Goal: Check status: Check status

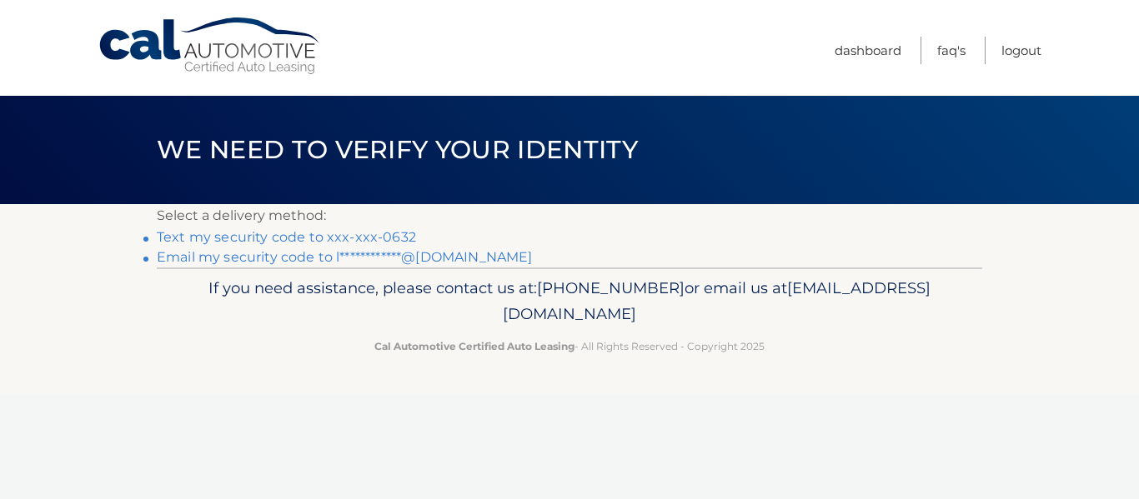
click at [359, 238] on link "Text my security code to xxx-xxx-0632" at bounding box center [286, 237] width 259 height 16
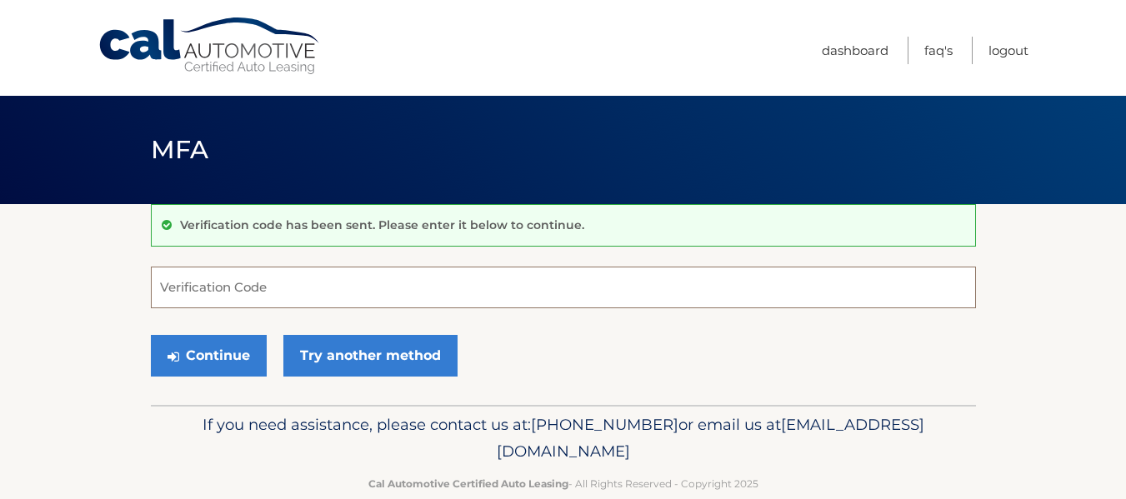
click at [222, 290] on input "Verification Code" at bounding box center [563, 288] width 825 height 42
type input "218058"
click at [151, 335] on button "Continue" at bounding box center [209, 356] width 116 height 42
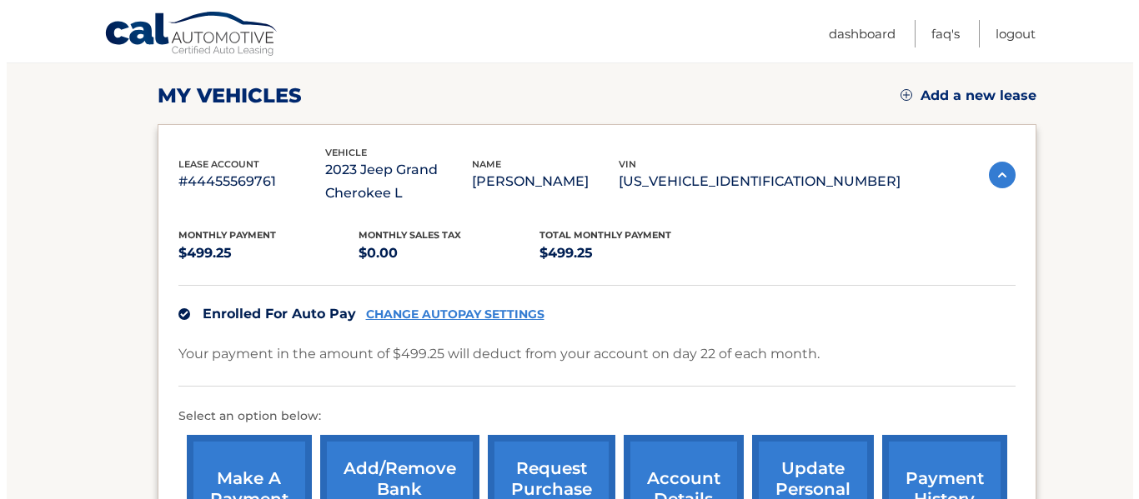
scroll to position [388, 0]
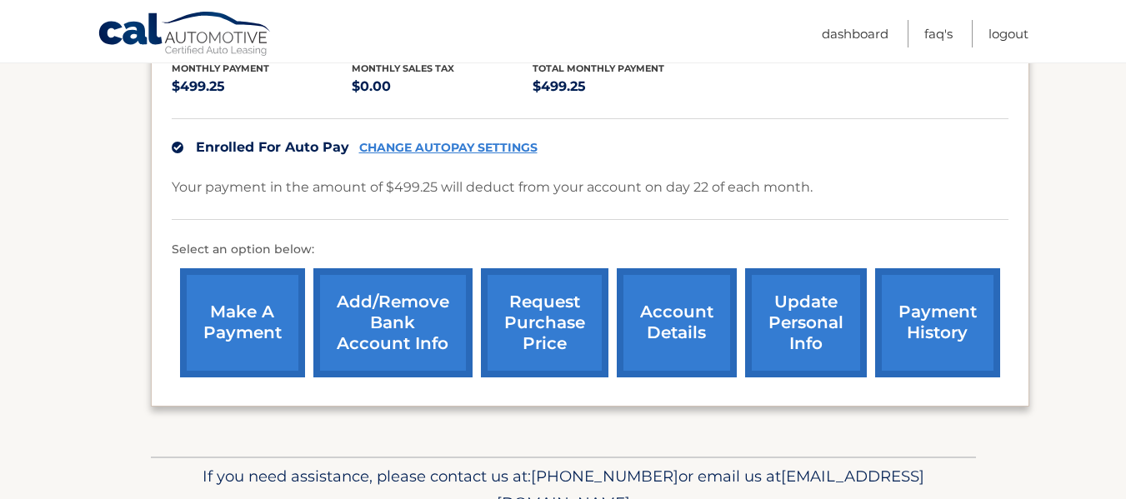
click at [556, 315] on link "request purchase price" at bounding box center [545, 322] width 128 height 109
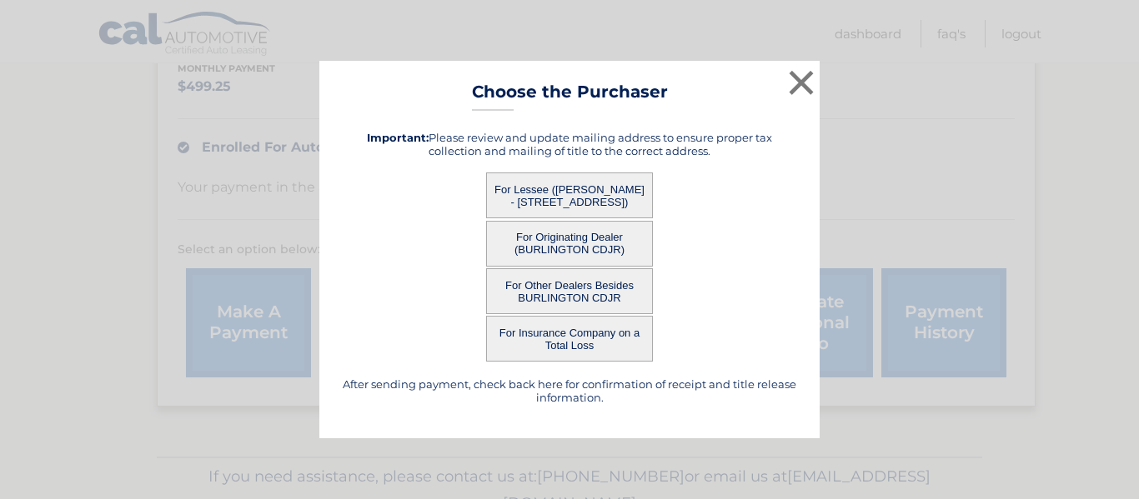
click at [625, 193] on button "For Lessee ([PERSON_NAME] - [STREET_ADDRESS])" at bounding box center [569, 196] width 167 height 46
click at [550, 198] on button "For Lessee ([PERSON_NAME] - [STREET_ADDRESS])" at bounding box center [569, 196] width 167 height 46
click at [550, 198] on button "For Lessee (LAUREN LANCENESE - 28 KAREMARK DR, , BURLINGTON, nj 08016)" at bounding box center [569, 196] width 167 height 46
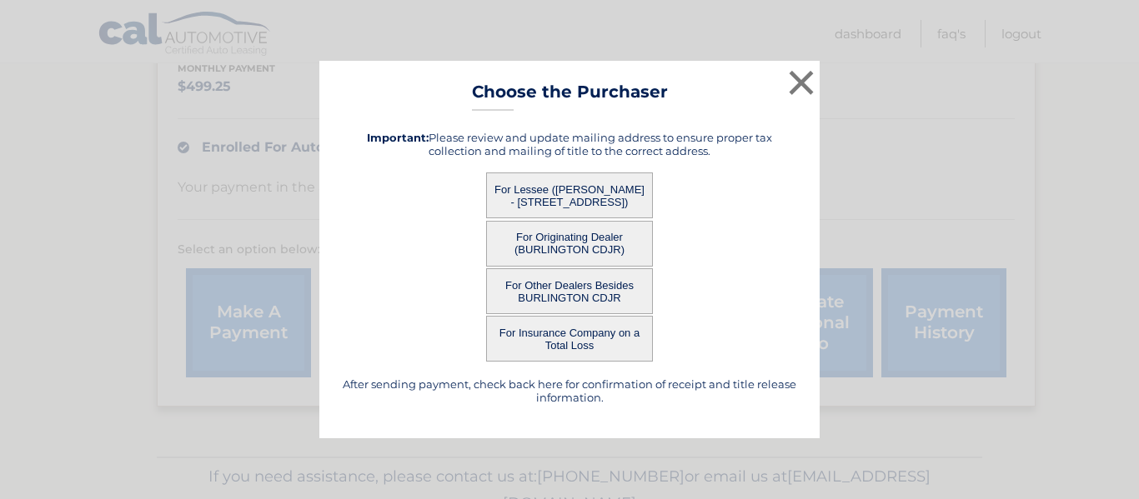
click at [550, 198] on button "For Lessee (LAUREN LANCENESE - 28 KAREMARK DR, , BURLINGTON, nj 08016)" at bounding box center [569, 196] width 167 height 46
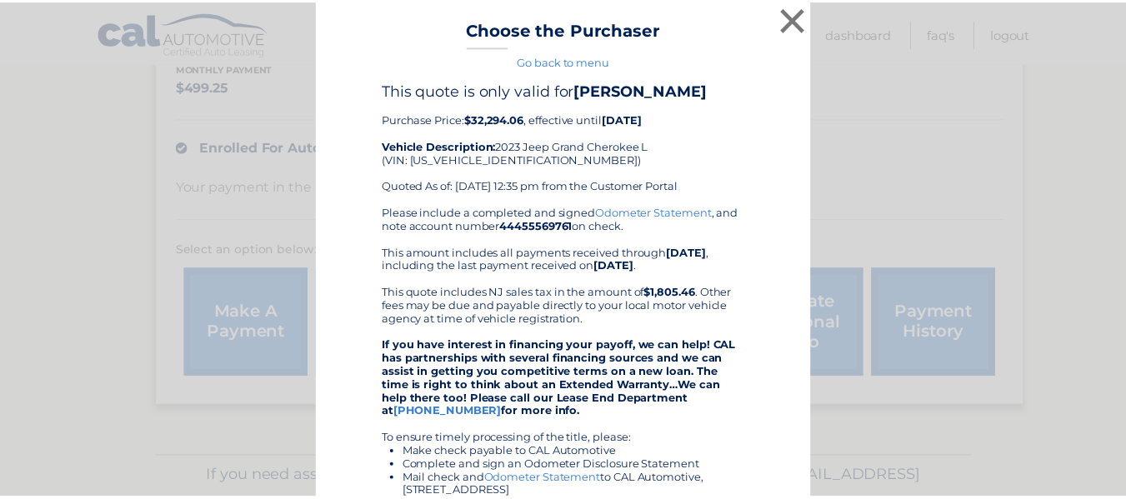
scroll to position [16, 0]
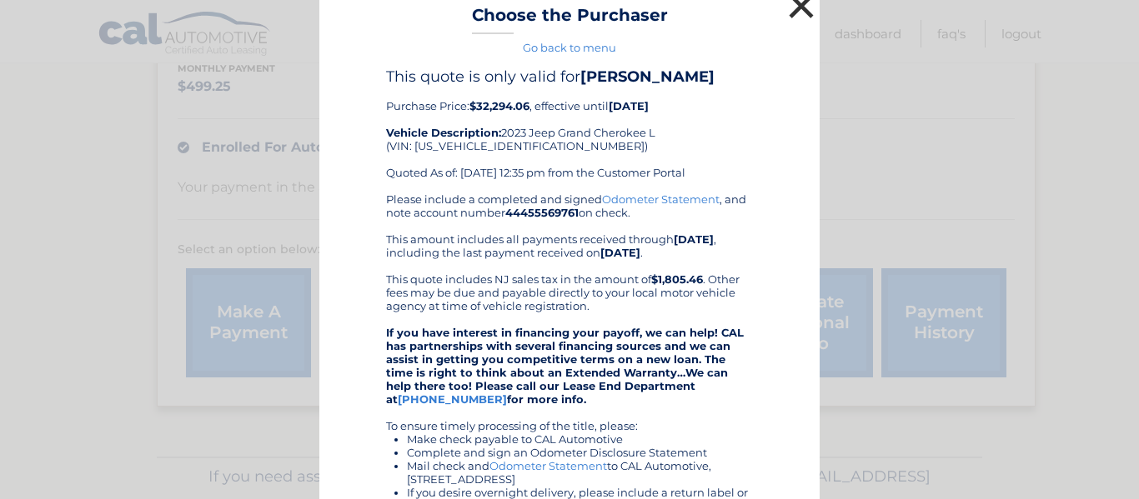
click at [787, 11] on button "×" at bounding box center [800, 5] width 33 height 33
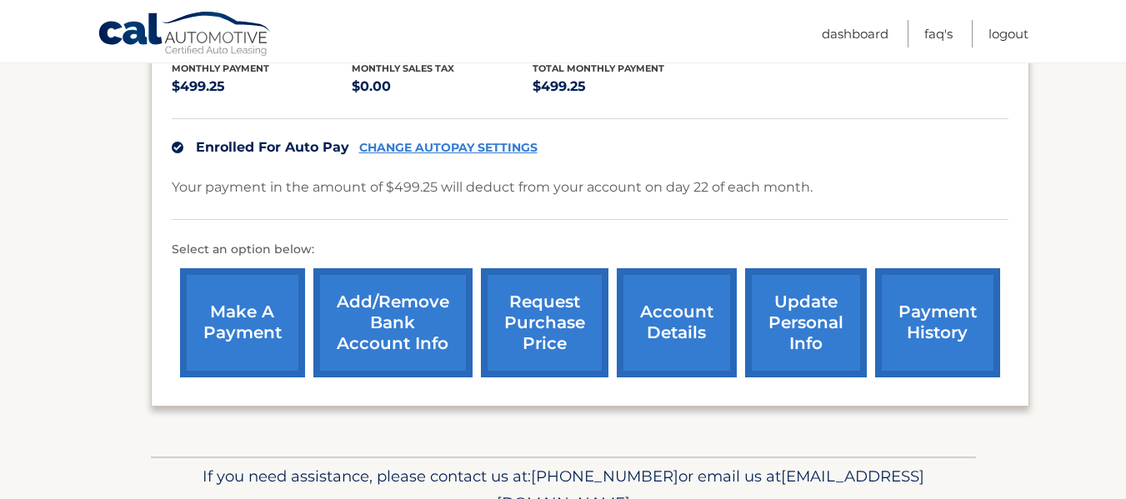
click at [696, 295] on link "account details" at bounding box center [677, 322] width 120 height 109
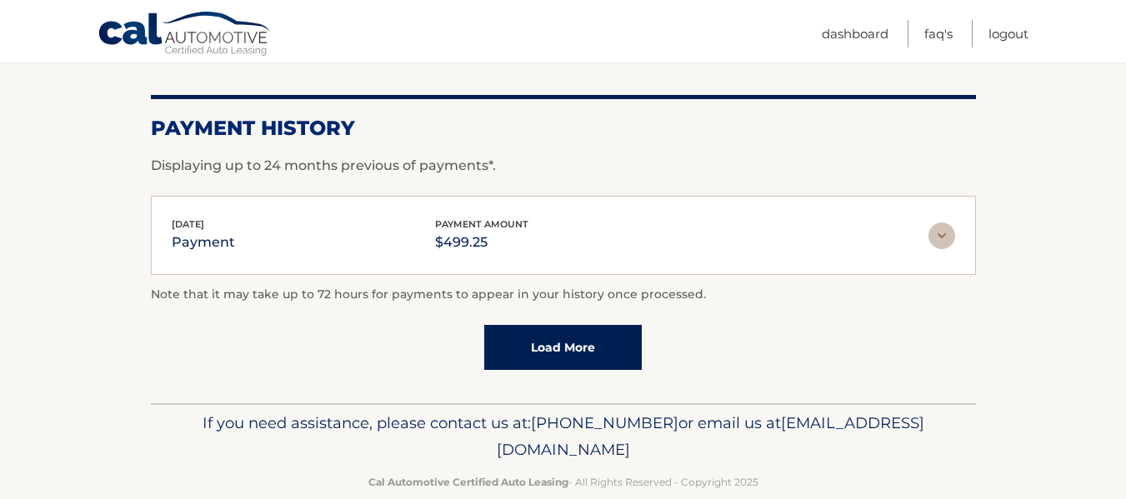
scroll to position [1281, 0]
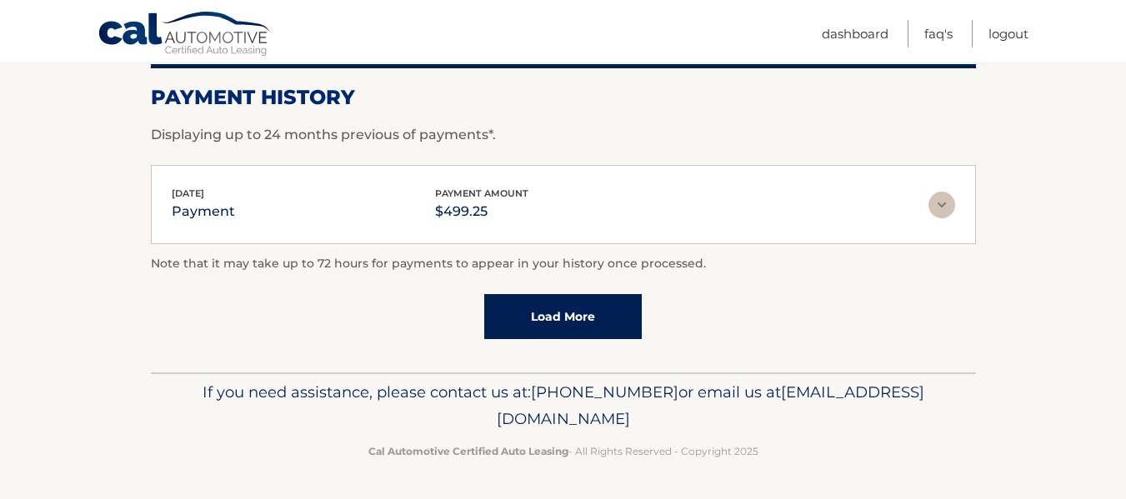
click at [555, 313] on link "Load More" at bounding box center [563, 316] width 158 height 45
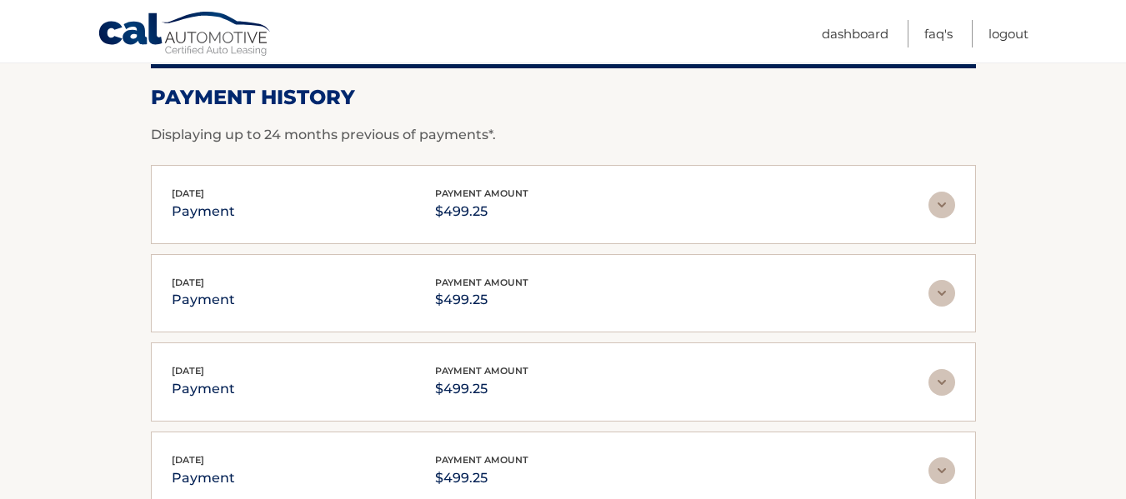
scroll to position [1725, 0]
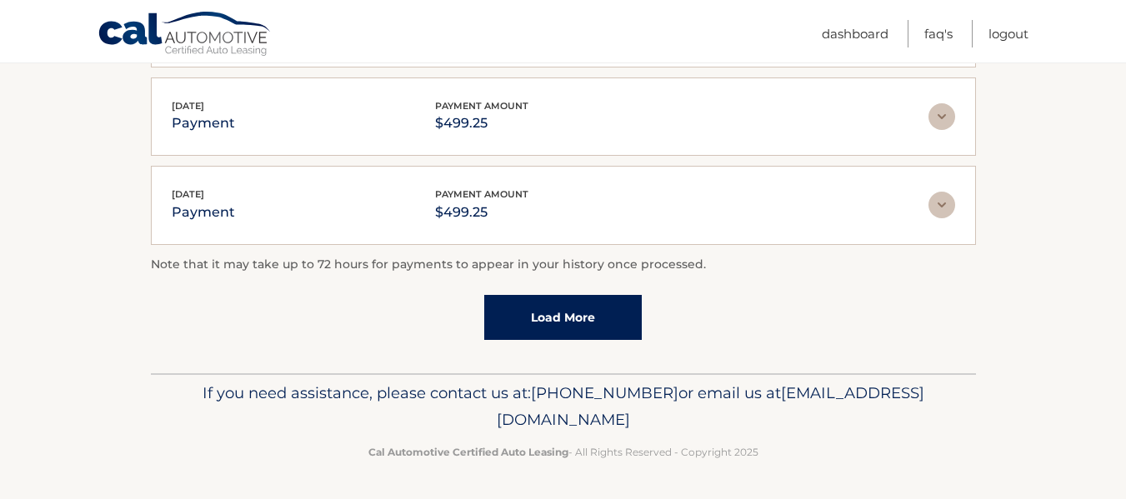
click at [573, 303] on link "Load More" at bounding box center [563, 317] width 158 height 45
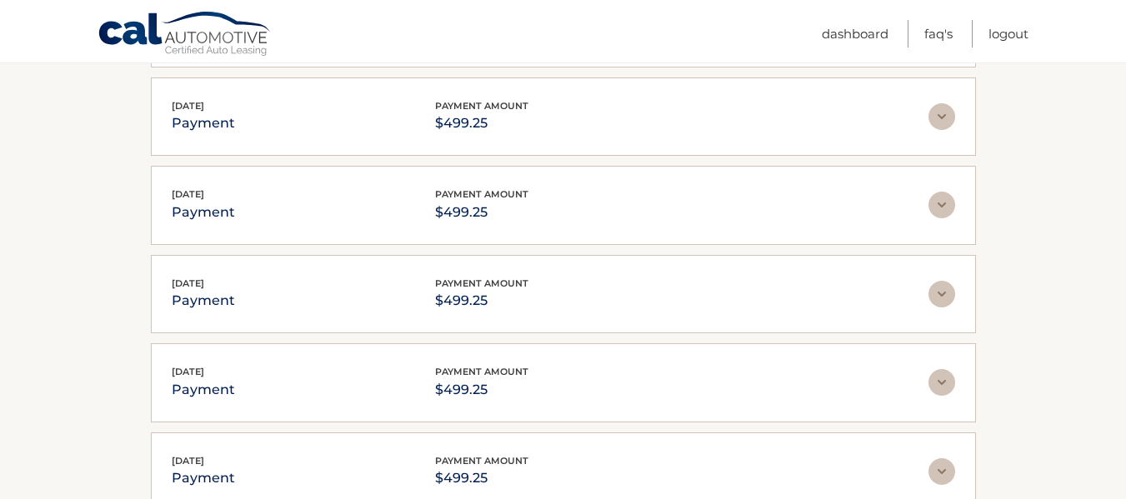
scroll to position [2169, 0]
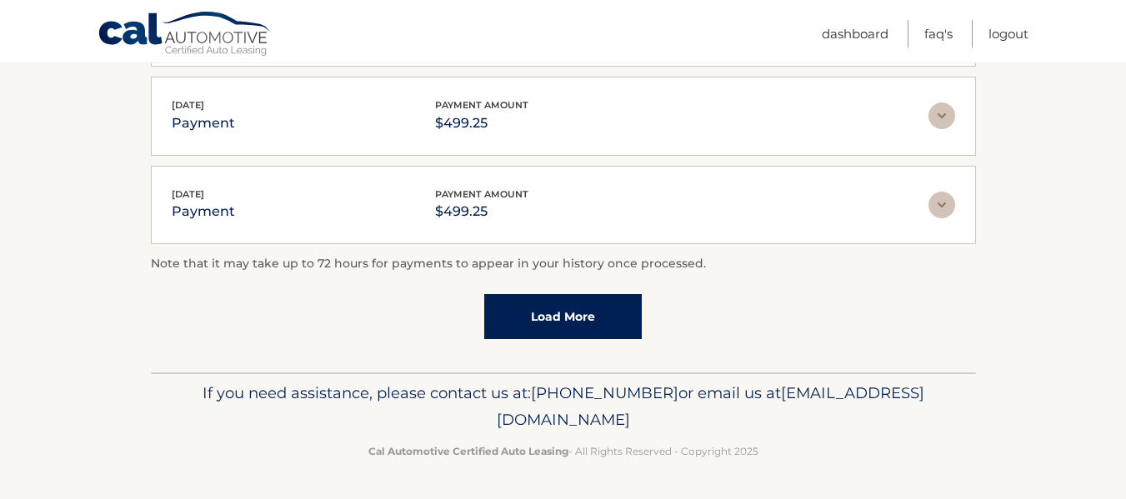
click at [565, 325] on link "Load More" at bounding box center [563, 316] width 158 height 45
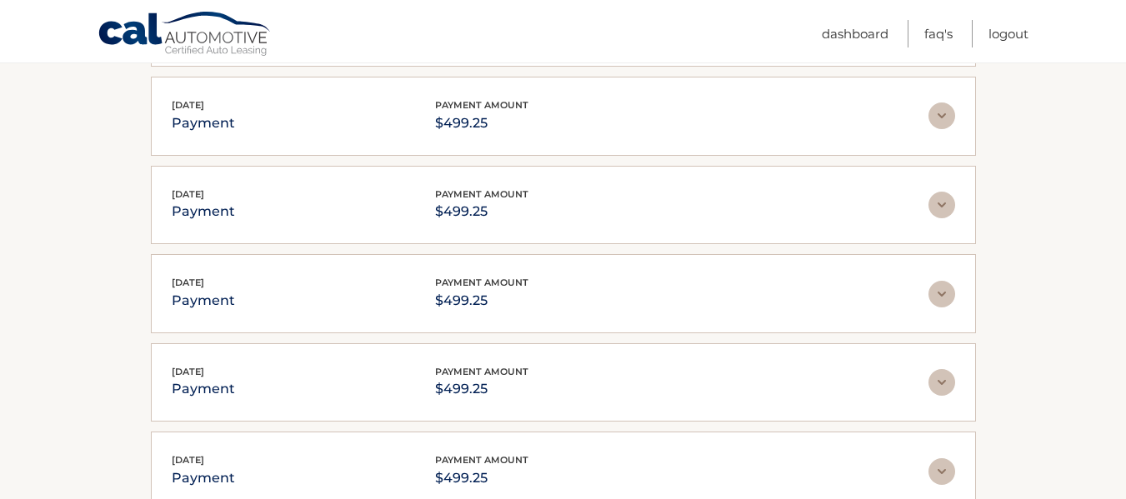
scroll to position [2614, 0]
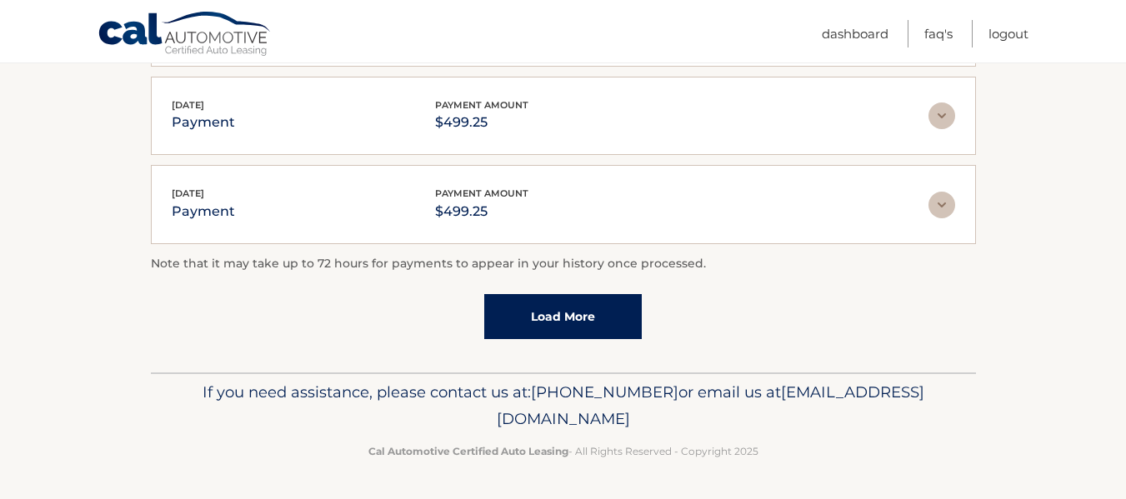
click at [564, 324] on link "Load More" at bounding box center [563, 316] width 158 height 45
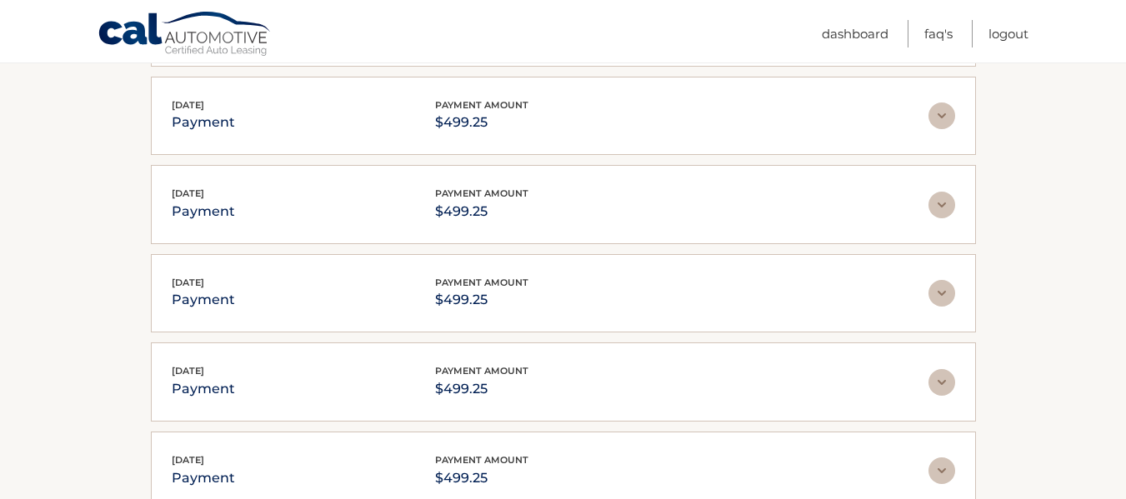
scroll to position [3057, 0]
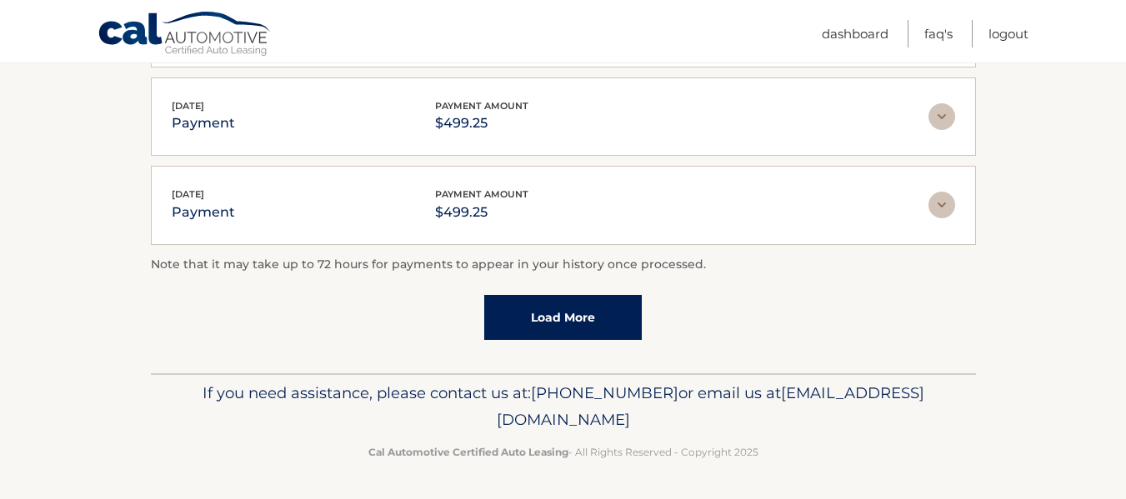
click at [564, 323] on link "Load More" at bounding box center [563, 317] width 158 height 45
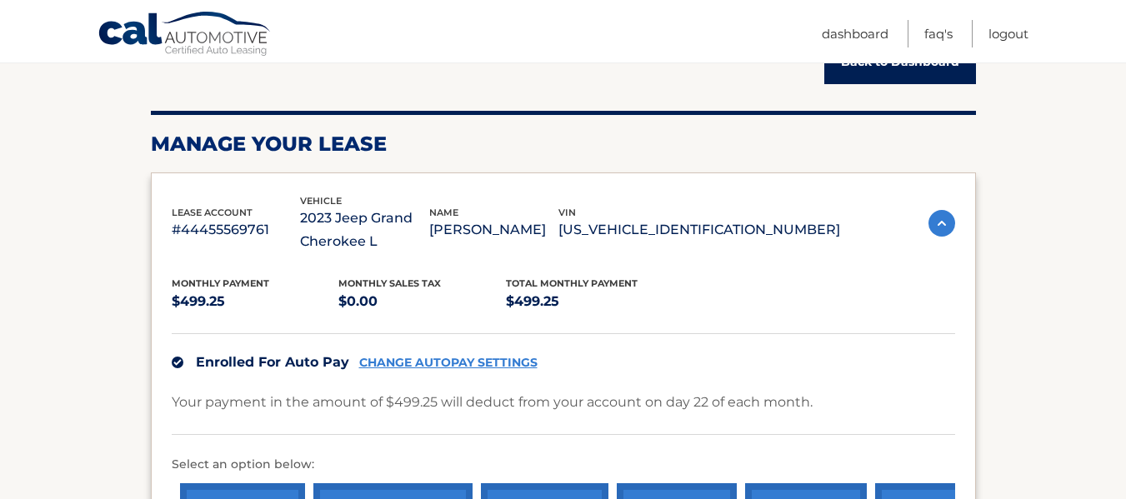
scroll to position [361, 0]
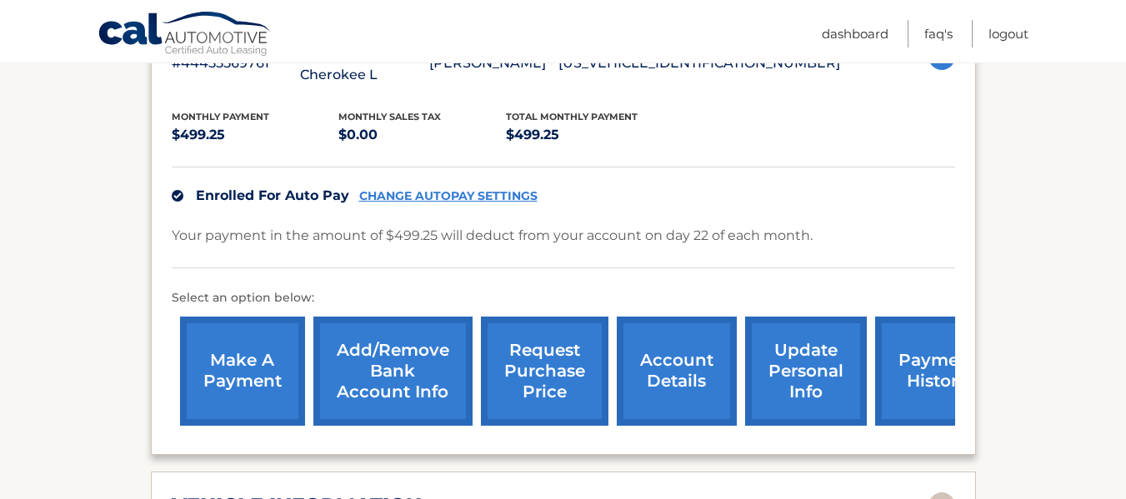
click at [960, 294] on div "lease account #44455569761 vehicle 2023 Jeep Grand Cherokee L name LAUREN LANCE…" at bounding box center [563, 230] width 825 height 449
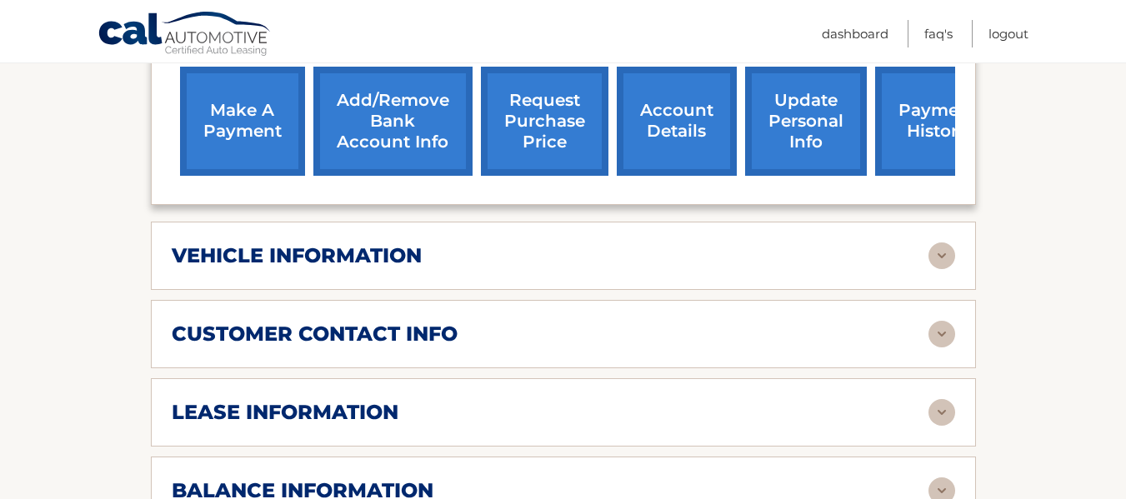
scroll to position [694, 0]
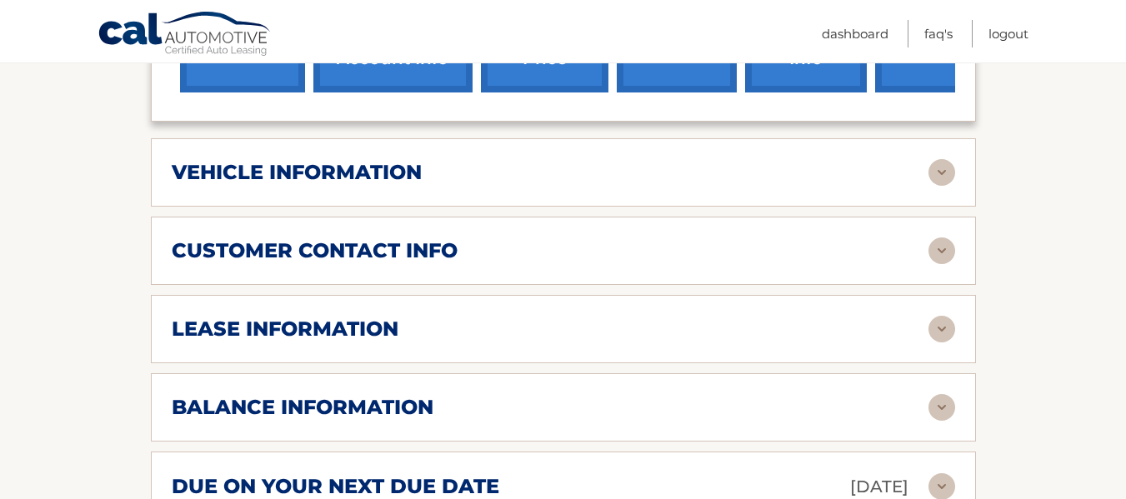
click at [367, 325] on h2 "lease information" at bounding box center [285, 329] width 227 height 25
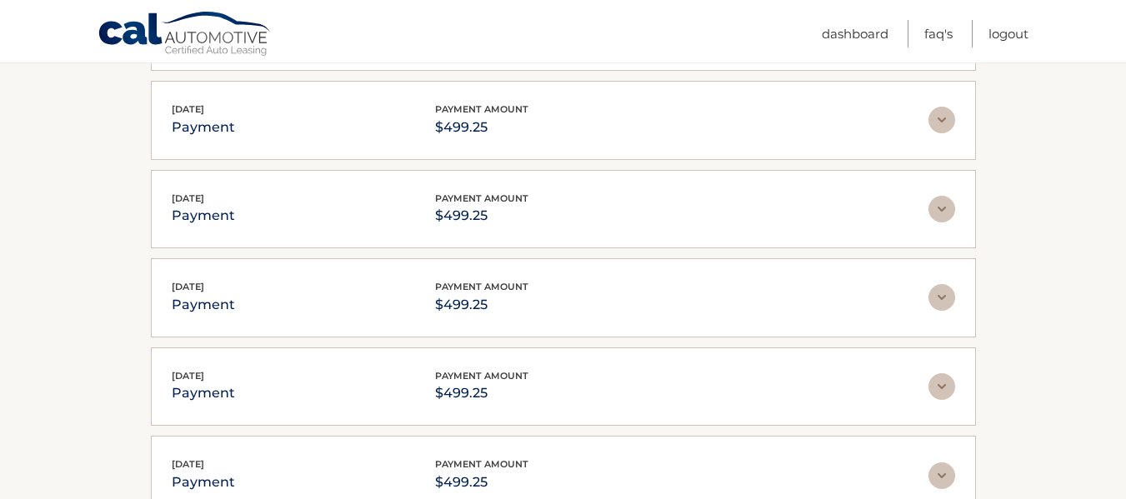
scroll to position [2112, 0]
